Goal: Information Seeking & Learning: Find specific fact

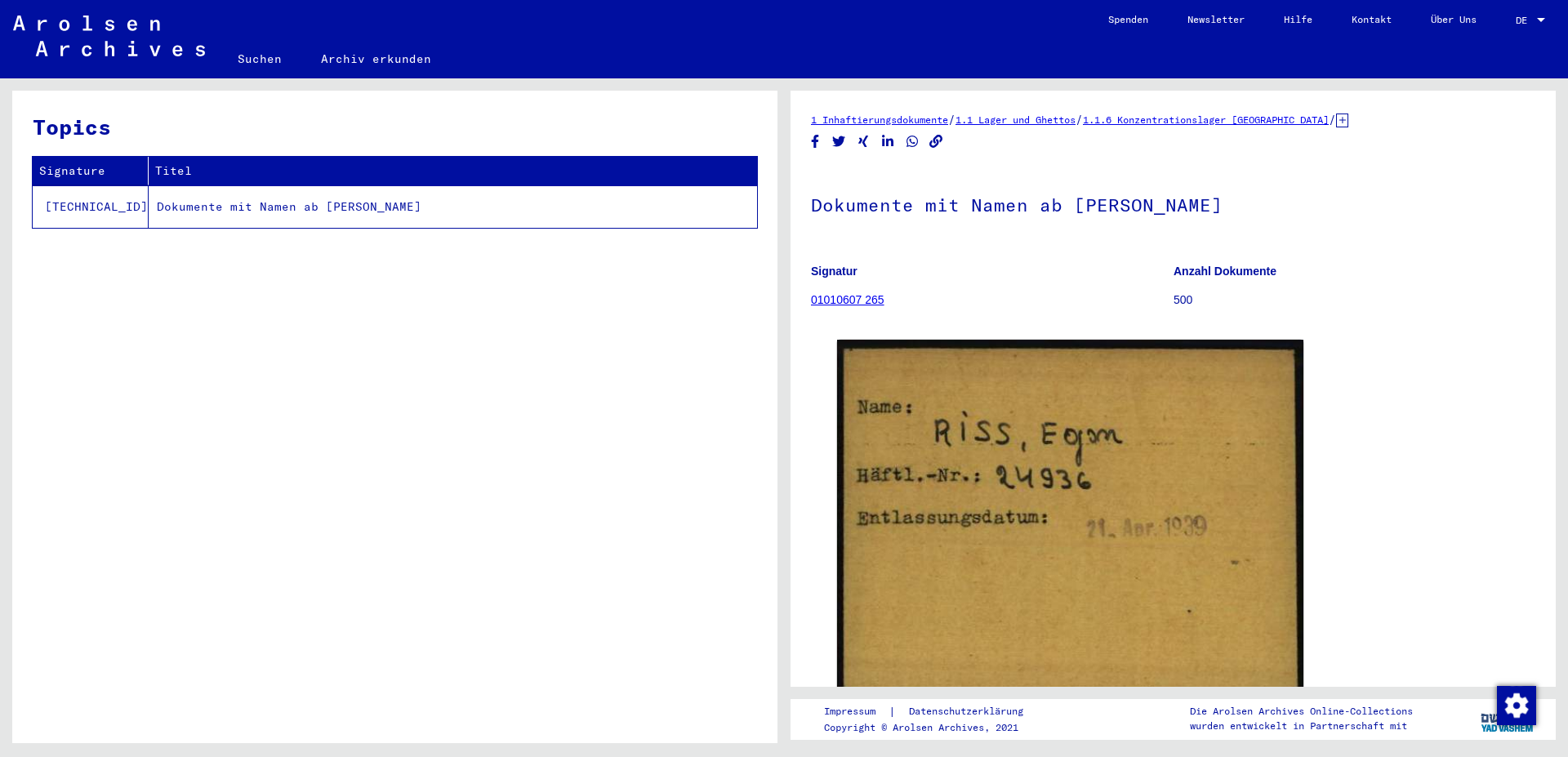
click at [262, 56] on link "Suchen" at bounding box center [259, 58] width 83 height 39
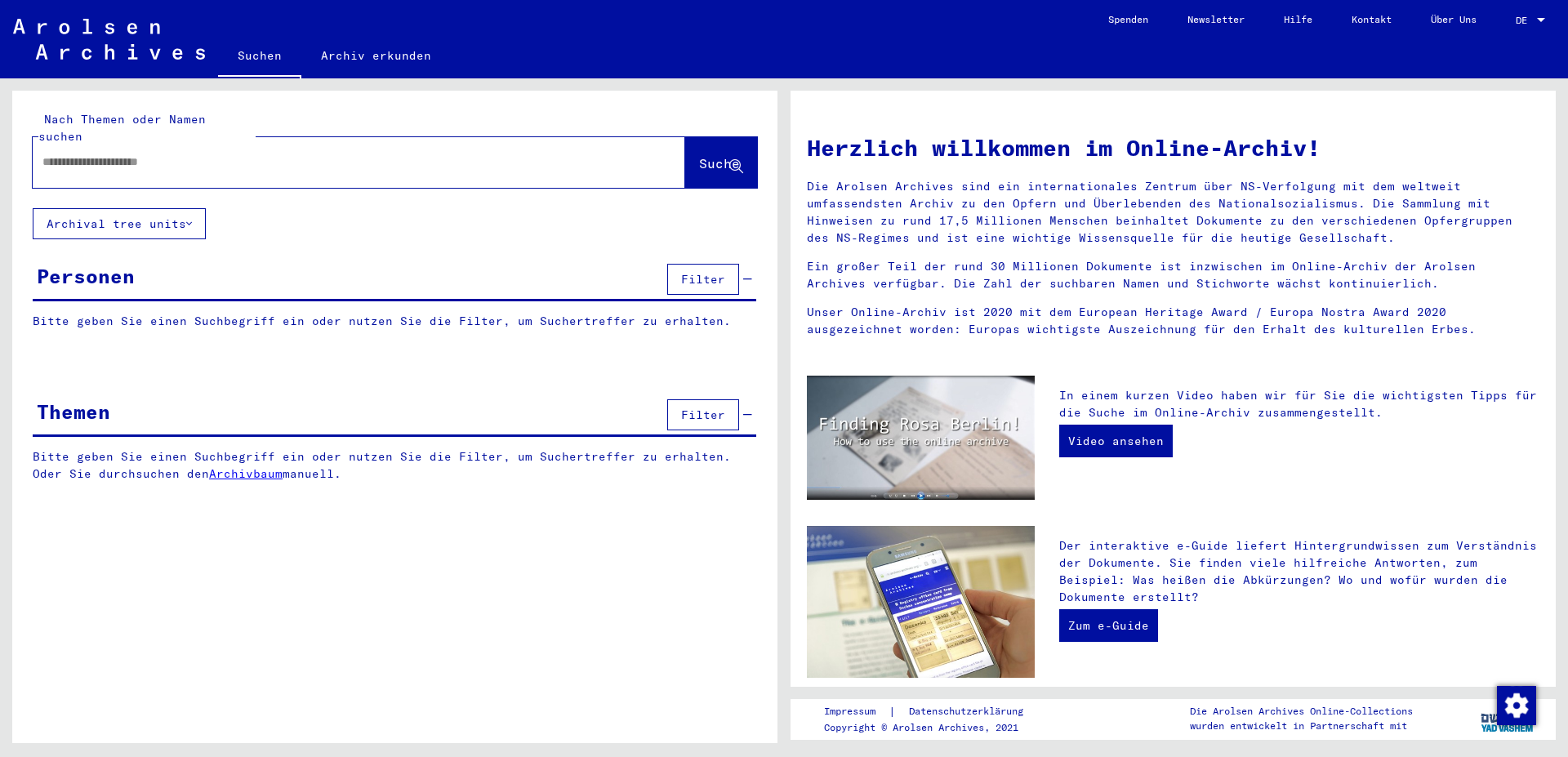
click at [115, 154] on input "text" at bounding box center [339, 162] width 594 height 17
type input "*********"
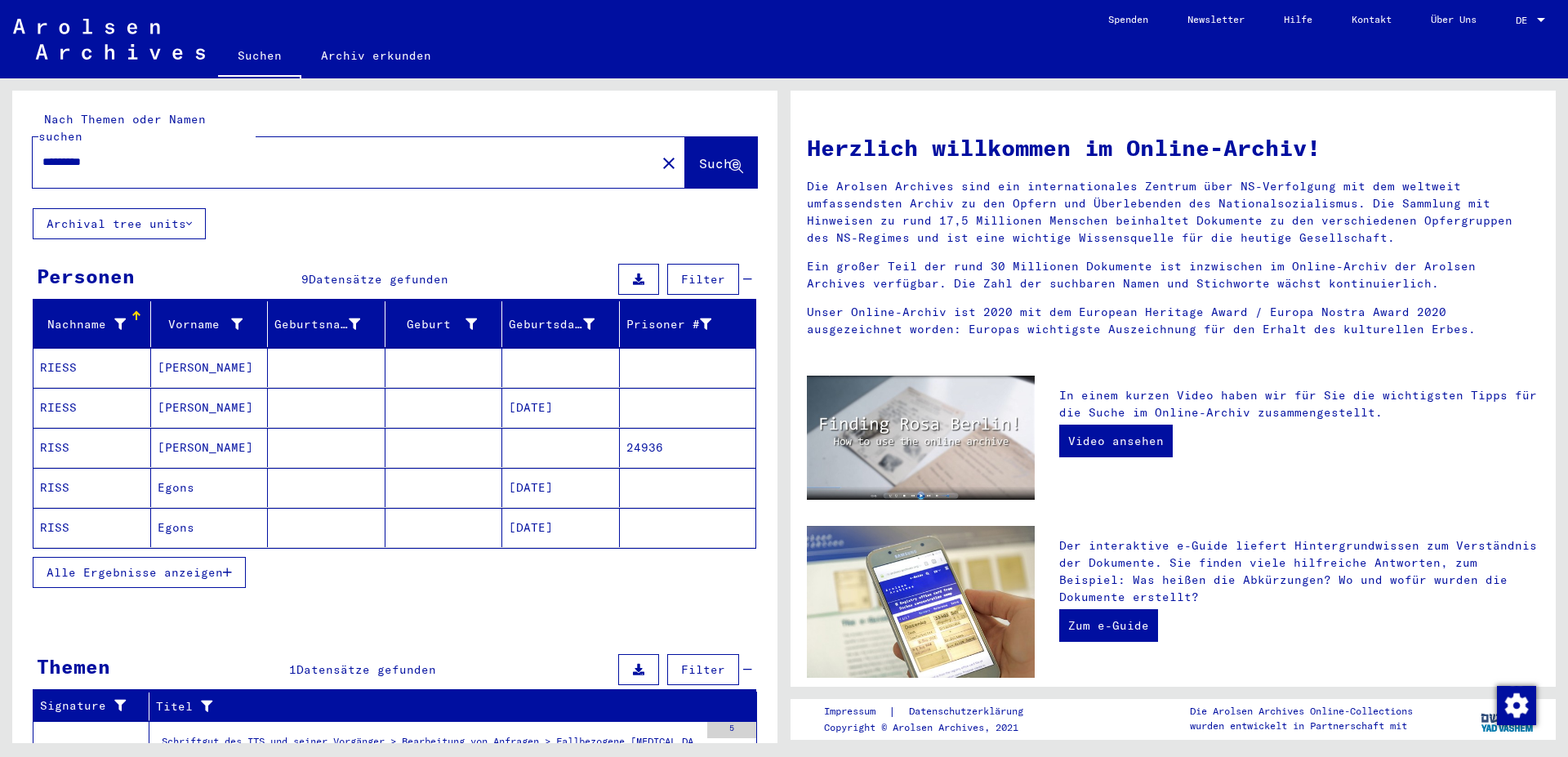
click at [74, 428] on mat-cell "RISS" at bounding box center [93, 447] width 118 height 39
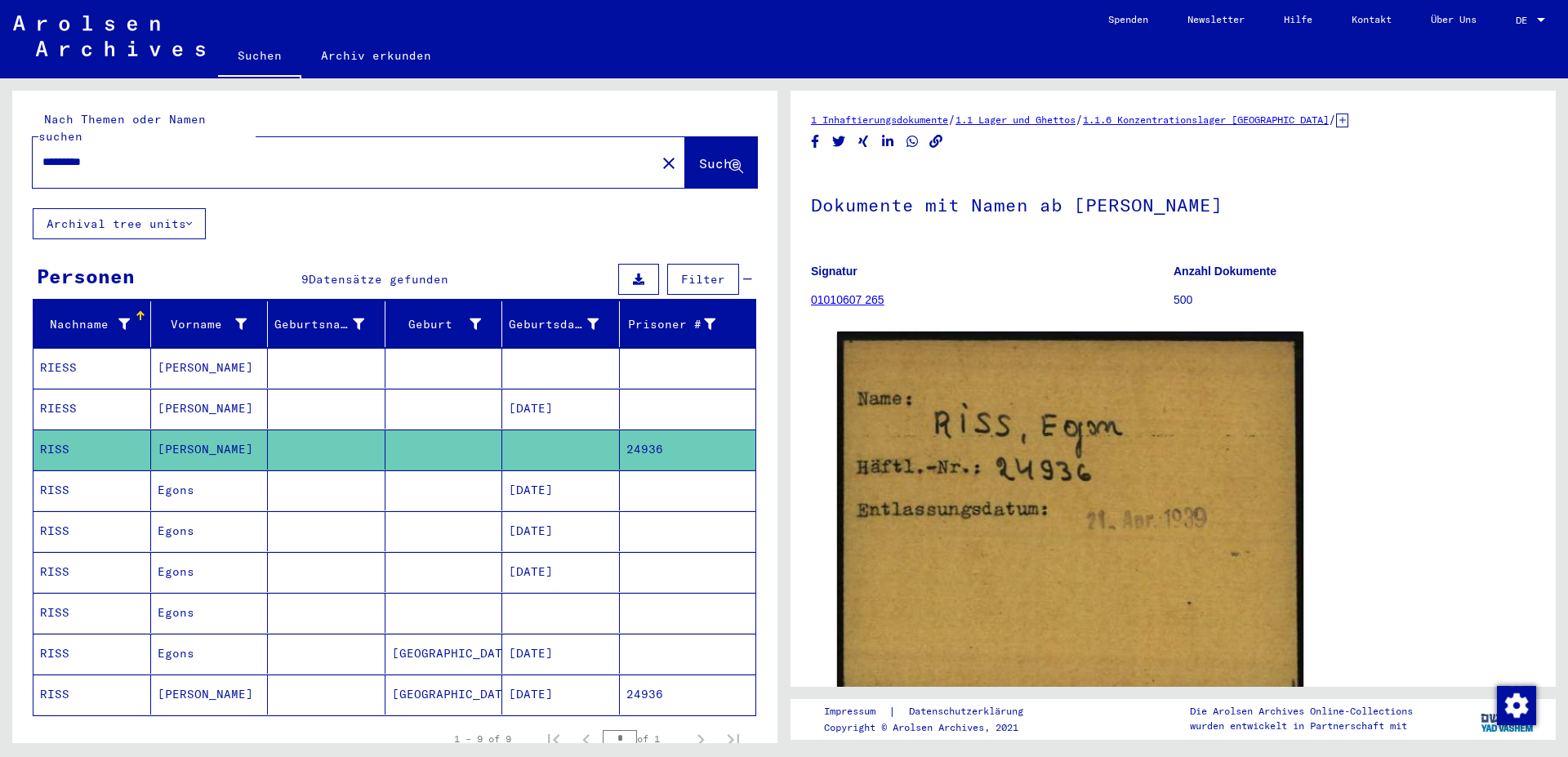
click at [63, 349] on mat-cell "RIESS" at bounding box center [93, 369] width 118 height 40
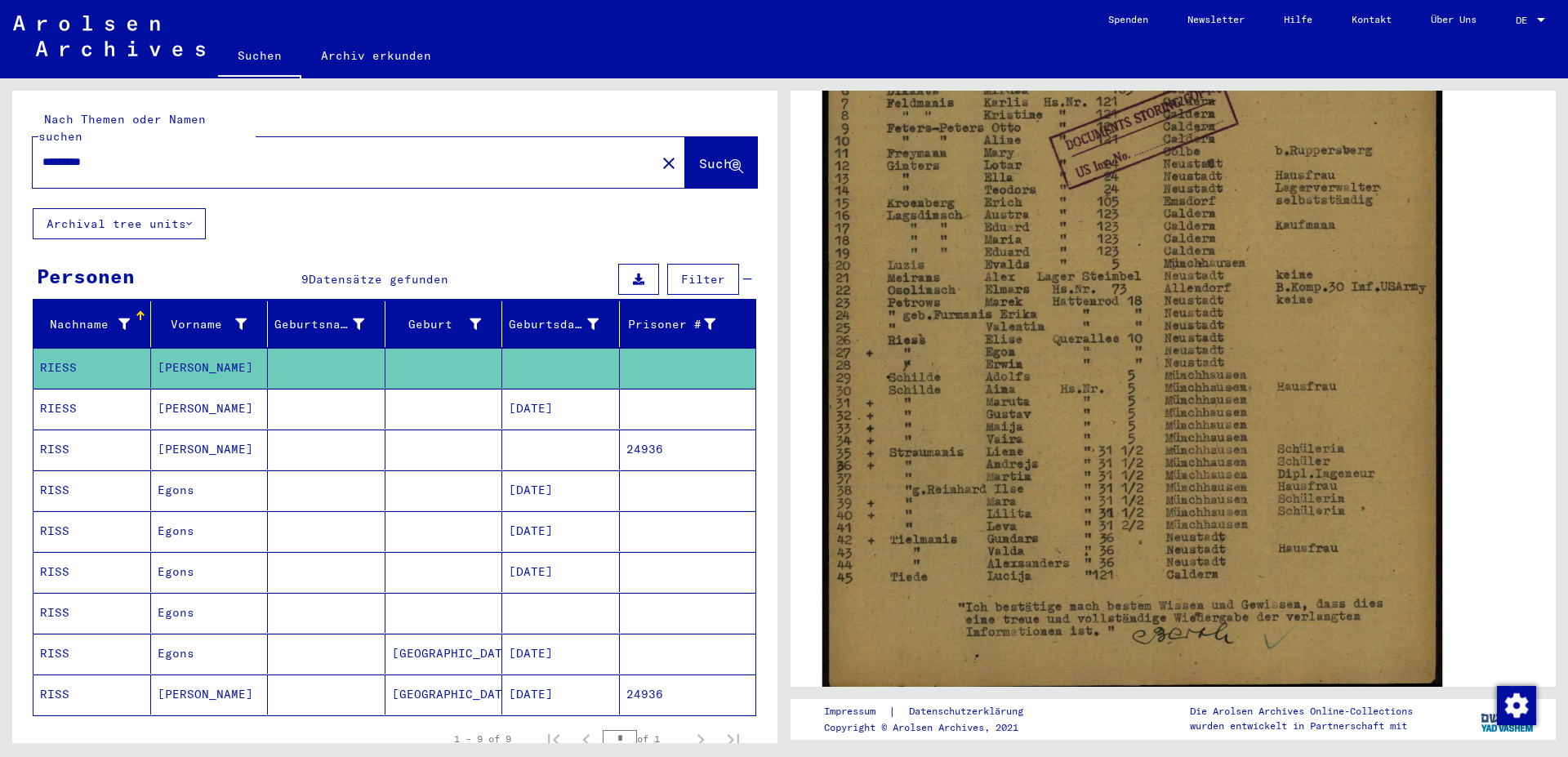
scroll to position [529, 0]
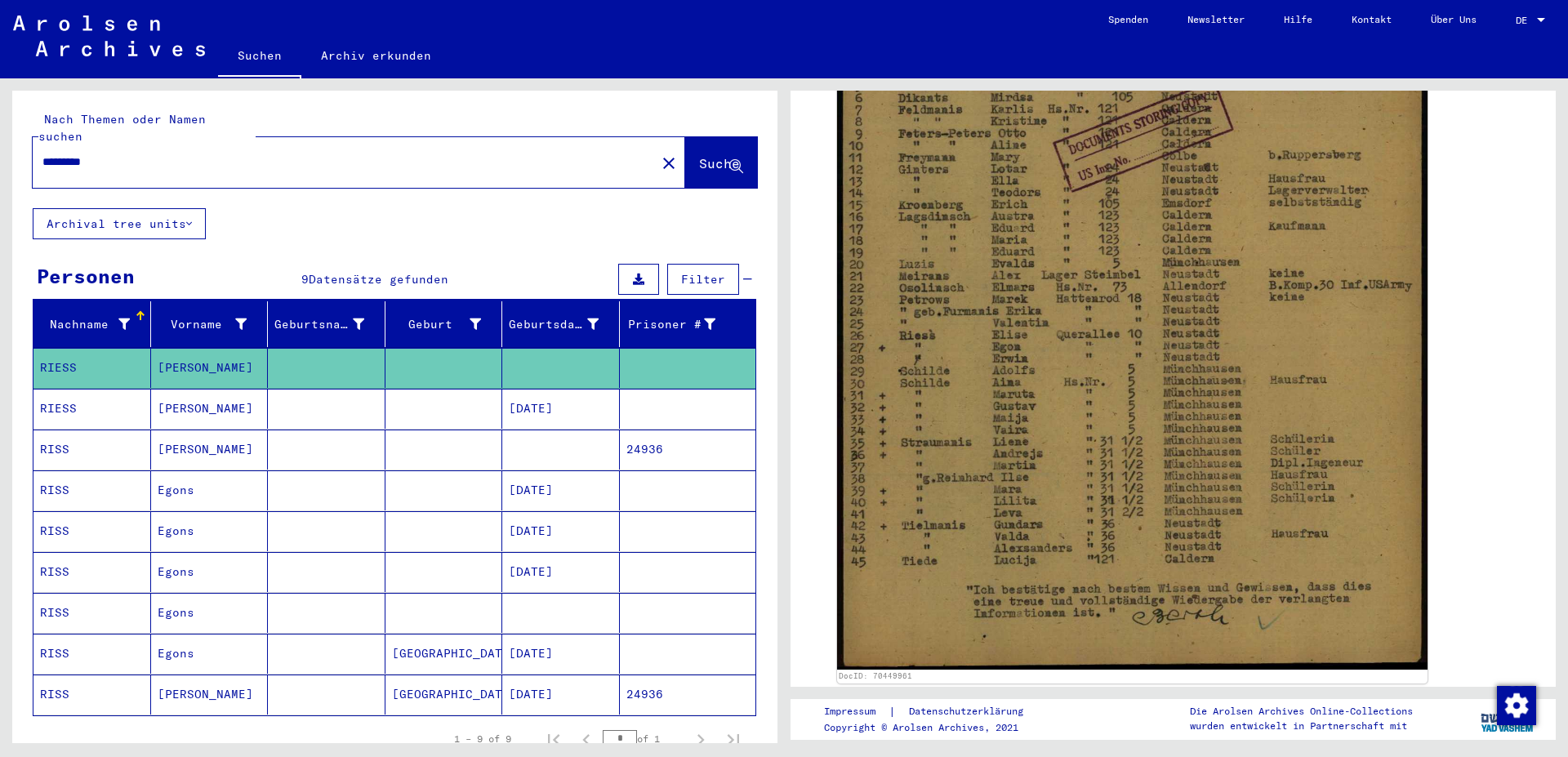
click at [72, 677] on icon at bounding box center [67, 691] width 41 height 65
click at [64, 679] on icon at bounding box center [67, 691] width 41 height 65
click at [632, 676] on mat-cell "24936" at bounding box center [688, 695] width 137 height 40
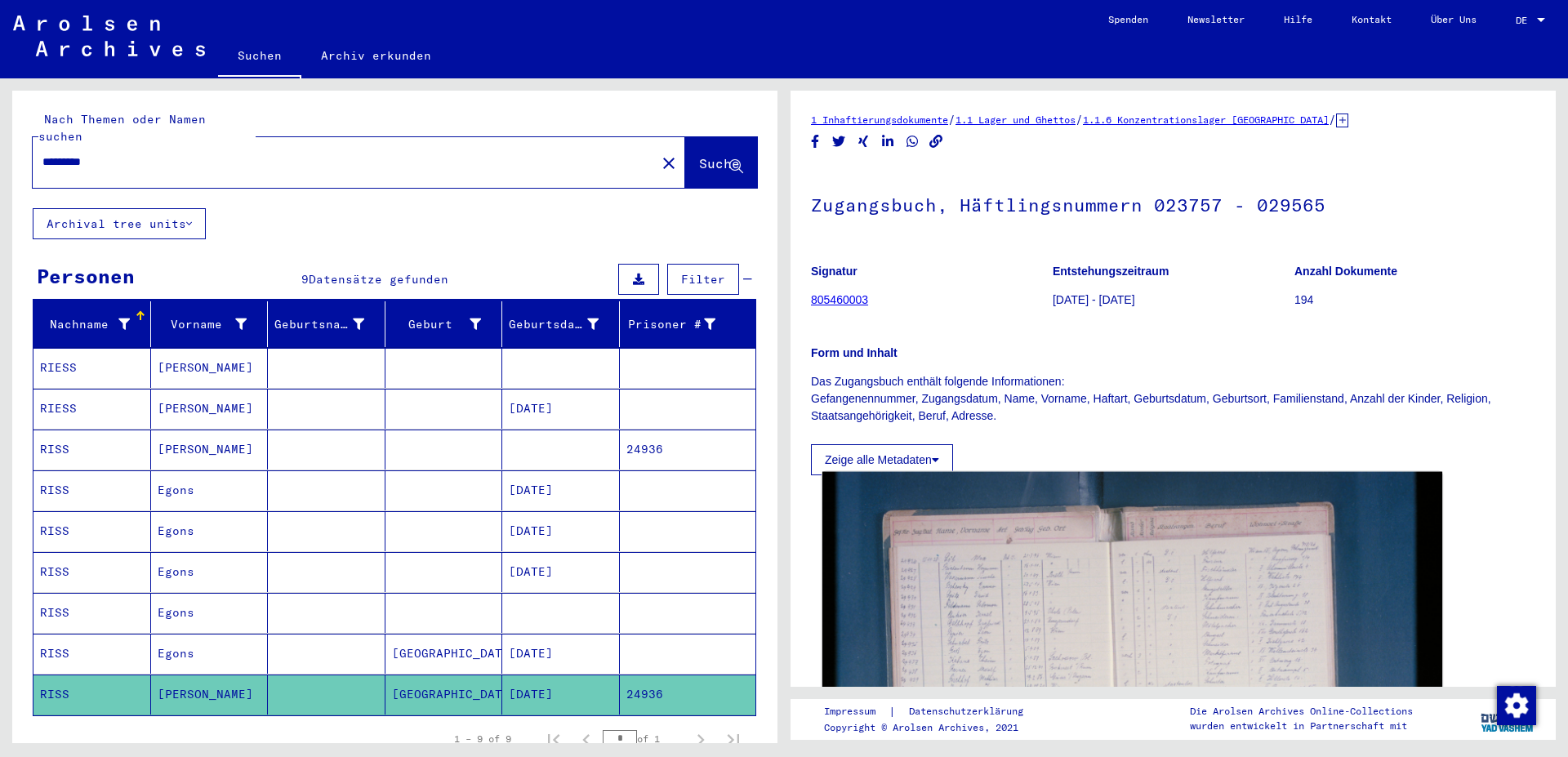
click at [1037, 650] on img at bounding box center [1132, 679] width 620 height 413
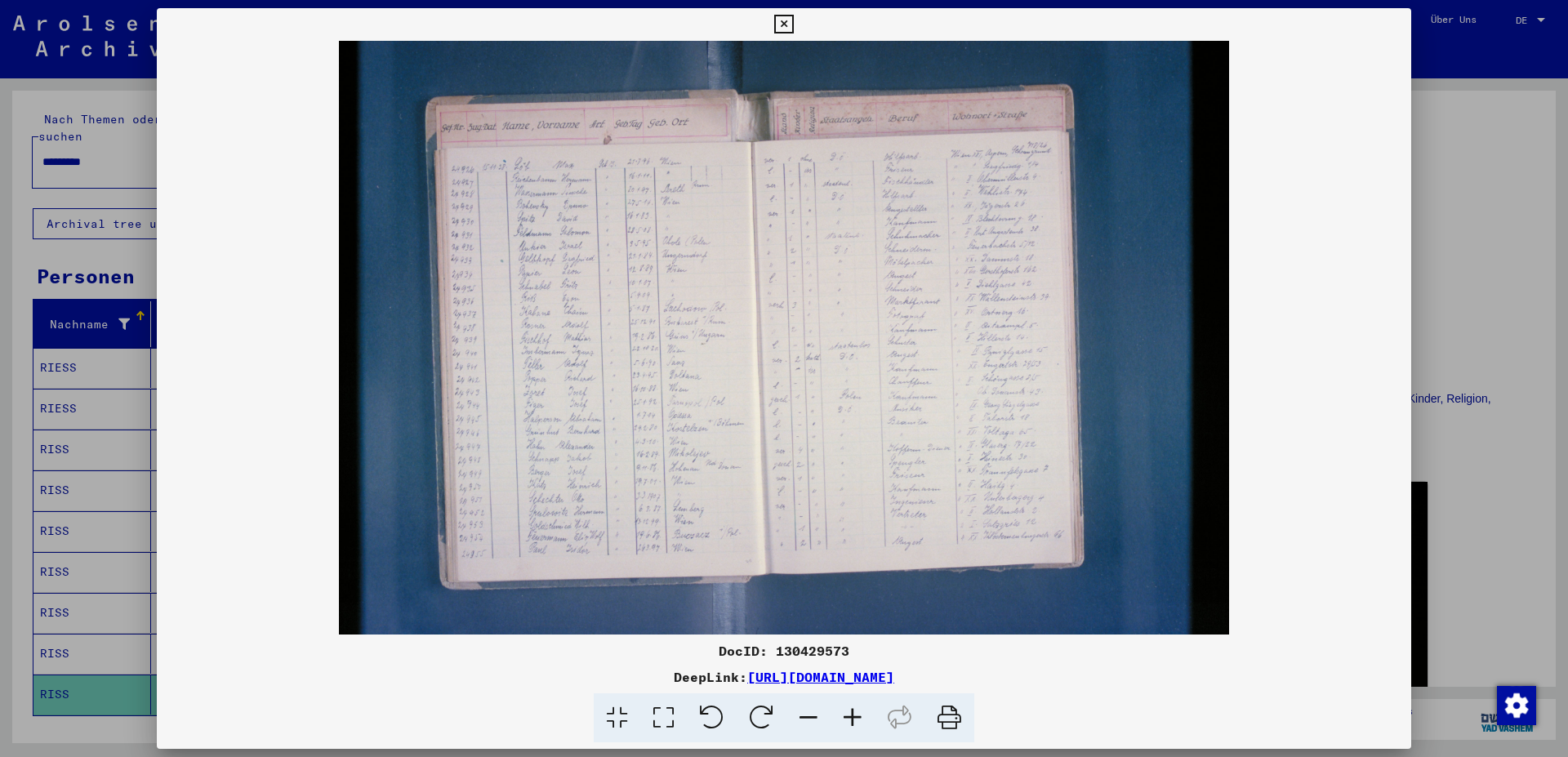
click at [731, 460] on img at bounding box center [784, 338] width 1255 height 594
